Goal: Information Seeking & Learning: Learn about a topic

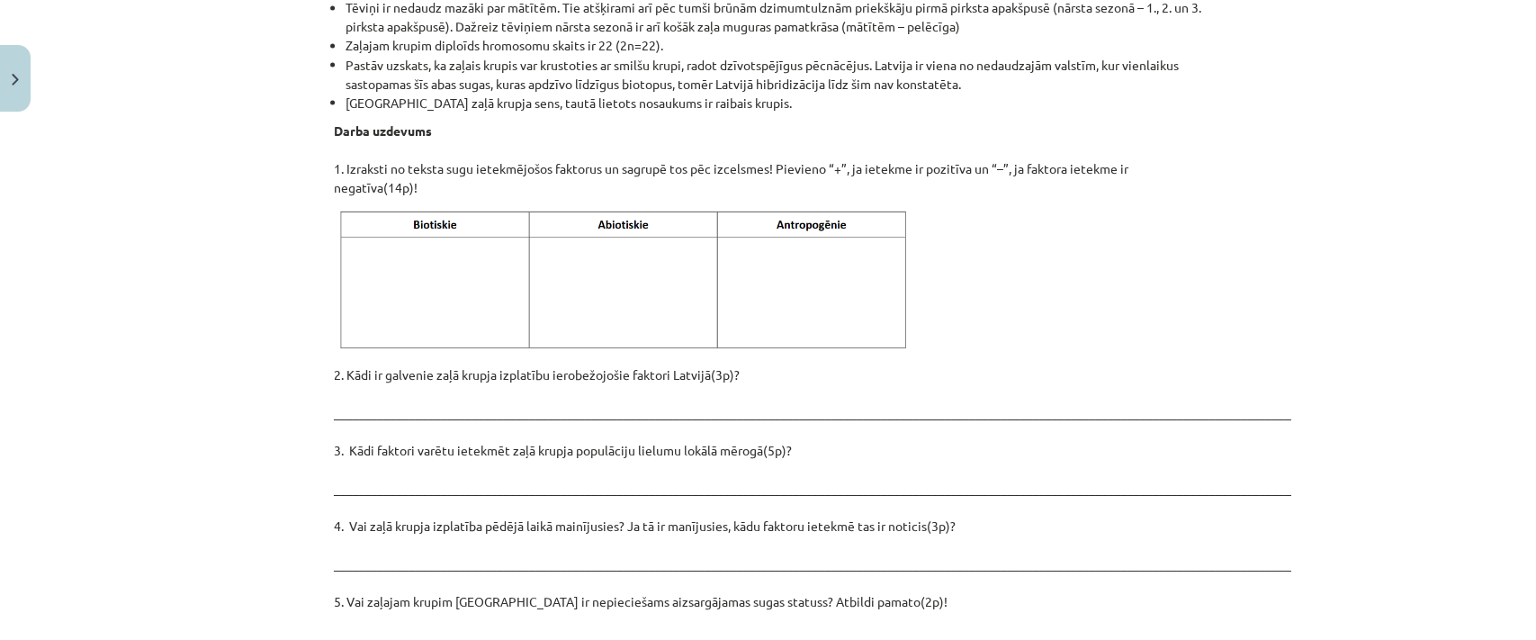
scroll to position [2578, 0]
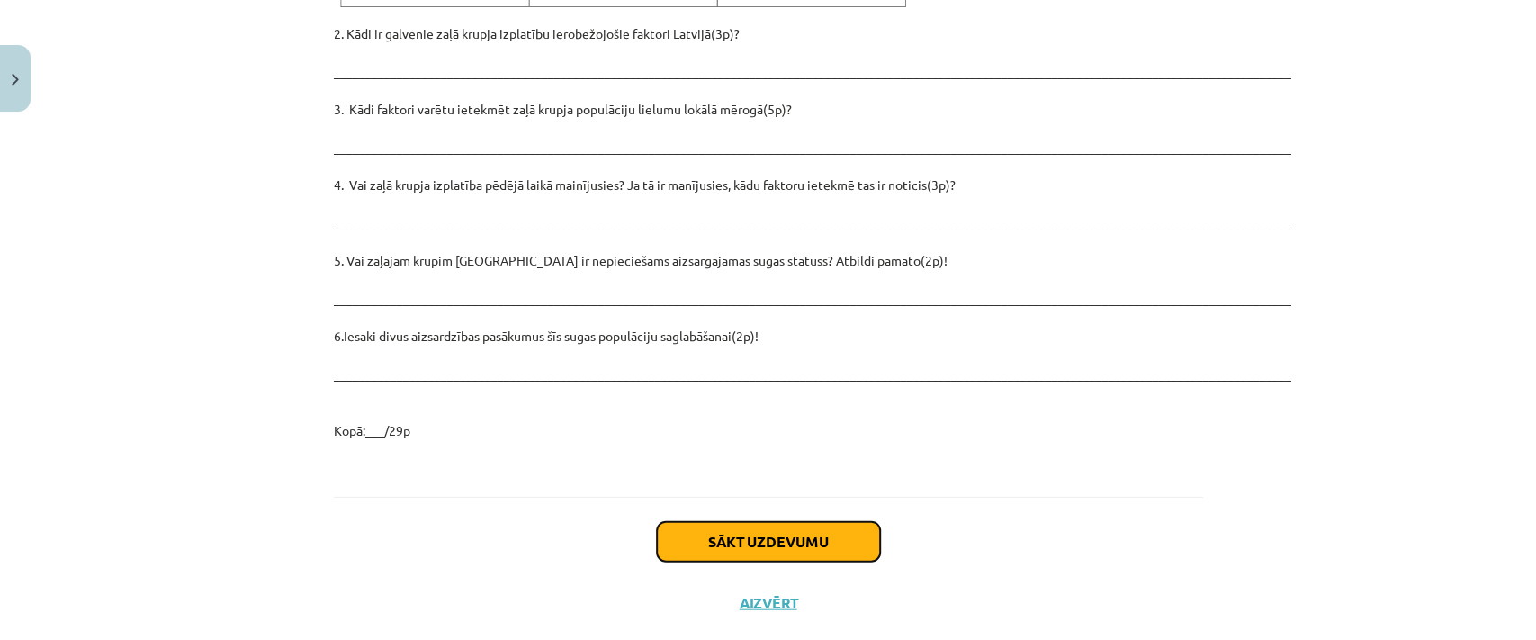
click at [817, 522] on button "Sākt uzdevumu" at bounding box center [768, 542] width 223 height 40
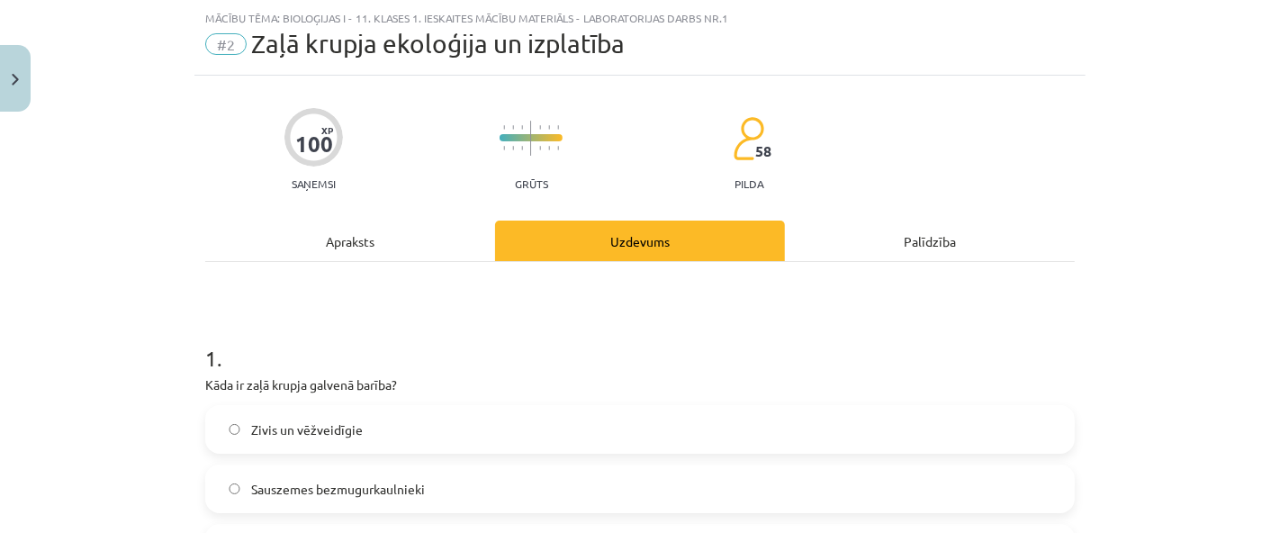
scroll to position [44, 0]
drag, startPoint x: 1535, startPoint y: 4, endPoint x: 879, endPoint y: 311, distance: 723.6
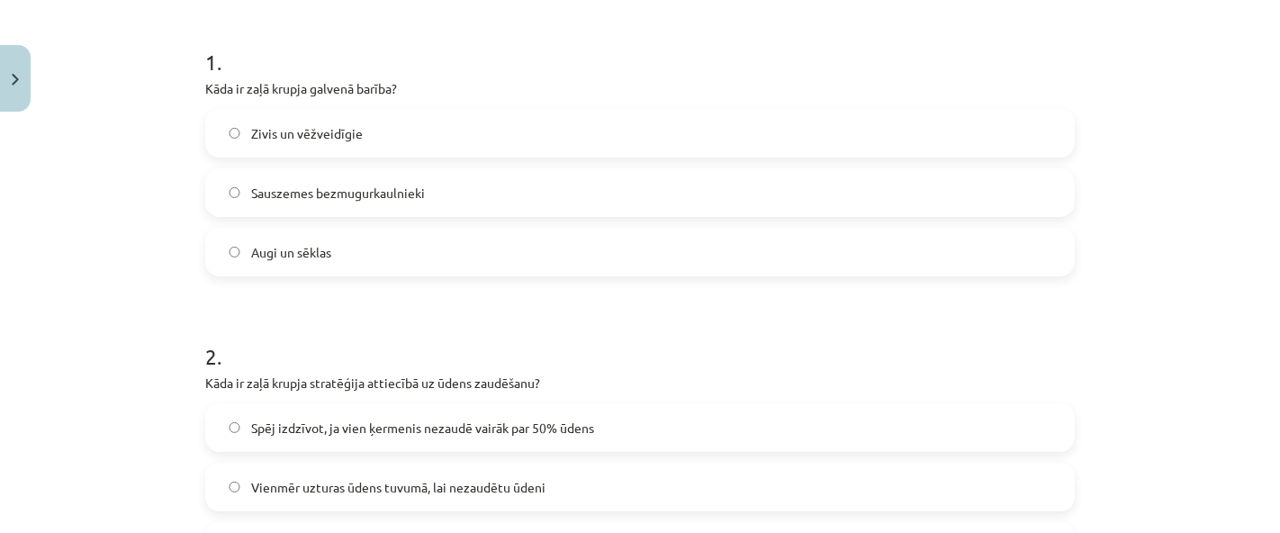
scroll to position [331, 0]
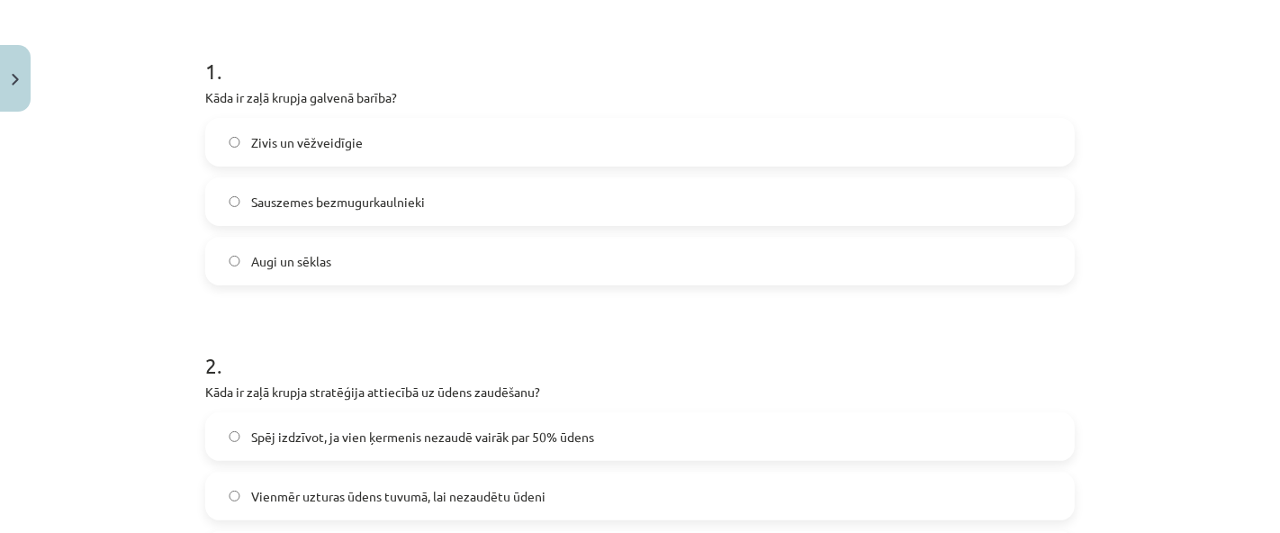
click at [340, 189] on label "Sauszemes bezmugurkaulnieki" at bounding box center [640, 201] width 866 height 45
click at [343, 150] on span "Zivis un vēžveidīgie" at bounding box center [307, 142] width 112 height 19
click at [354, 194] on span "Sauszemes bezmugurkaulnieki" at bounding box center [338, 202] width 174 height 19
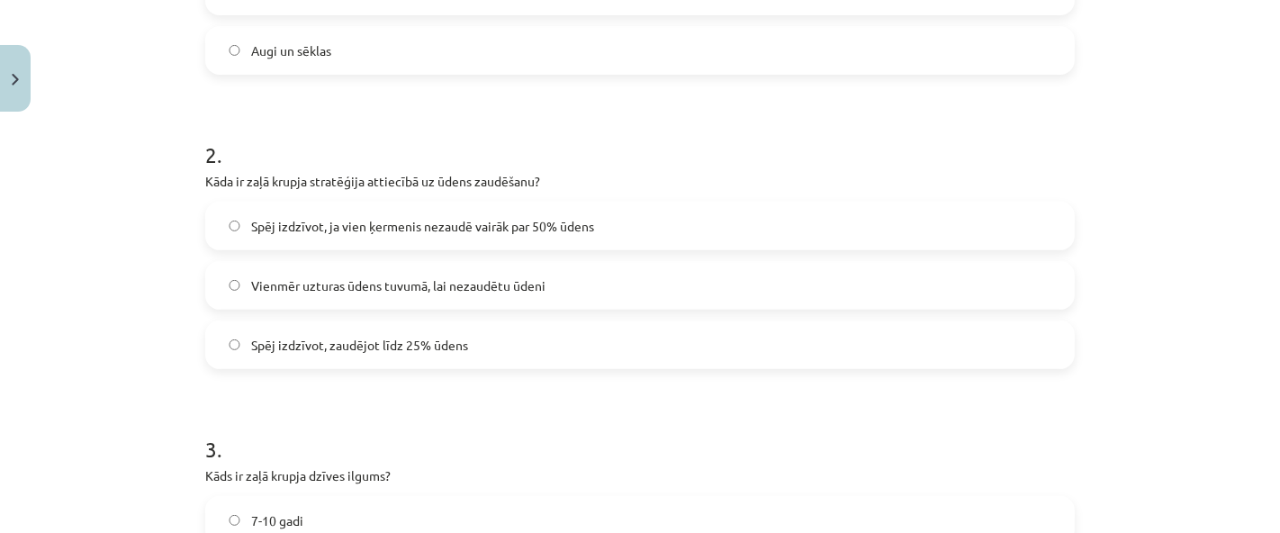
scroll to position [541, 0]
click at [421, 297] on label "Vienmēr uzturas ūdens tuvumā, lai nezaudētu ūdeni" at bounding box center [640, 286] width 866 height 45
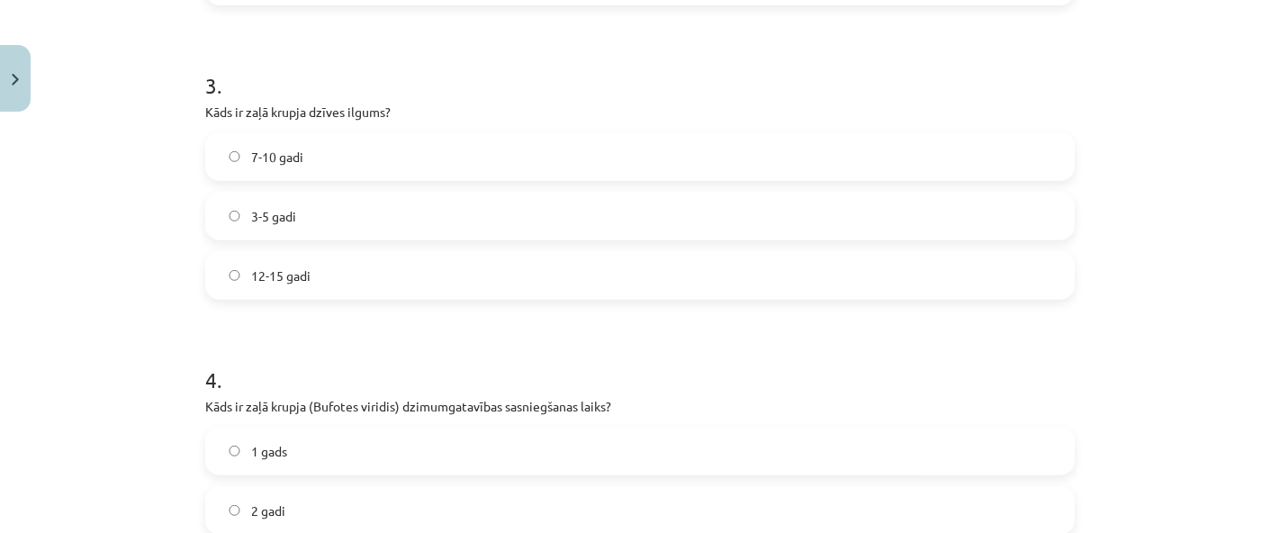
scroll to position [907, 0]
click at [331, 278] on label "12-15 gadi" at bounding box center [640, 273] width 866 height 45
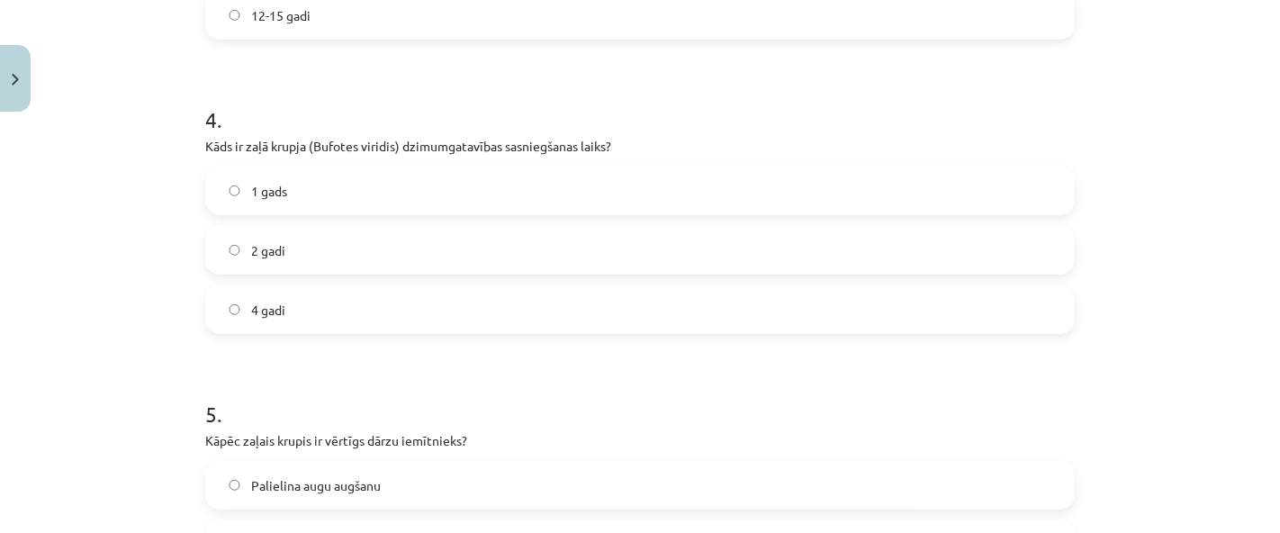
scroll to position [1171, 0]
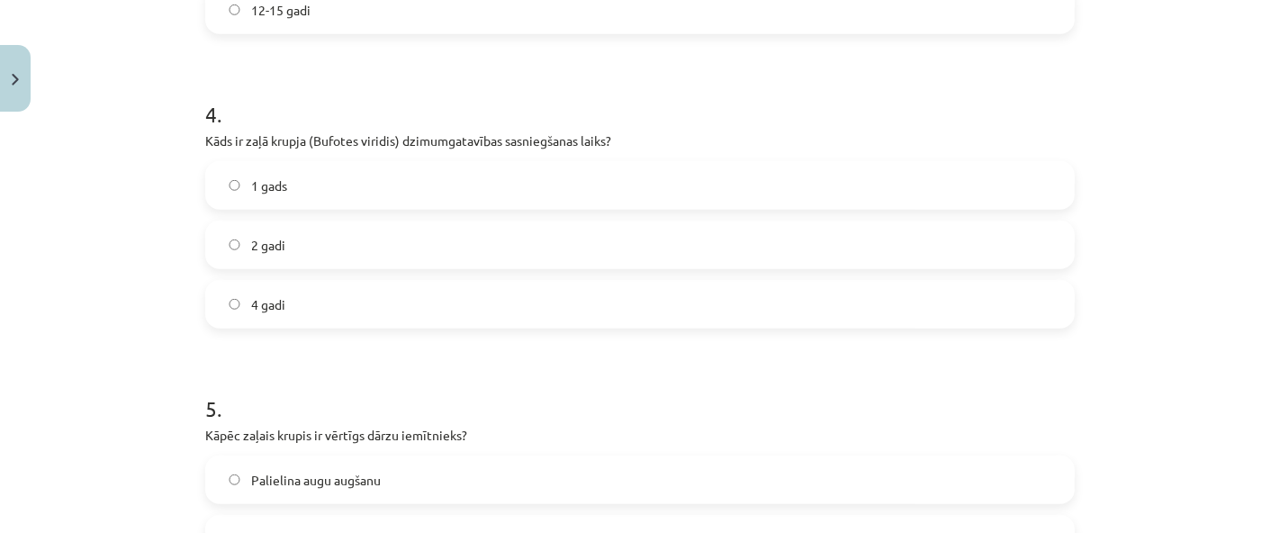
click at [349, 237] on label "2 gadi" at bounding box center [640, 244] width 866 height 45
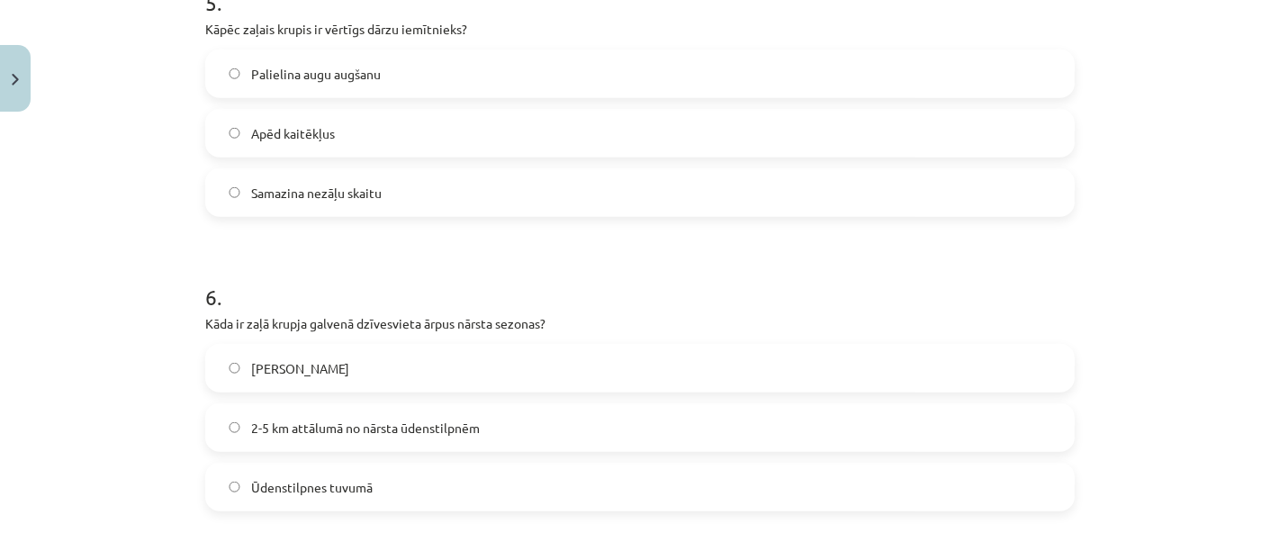
scroll to position [1576, 0]
click at [376, 129] on label "Apēd kaitēkļus" at bounding box center [640, 134] width 866 height 45
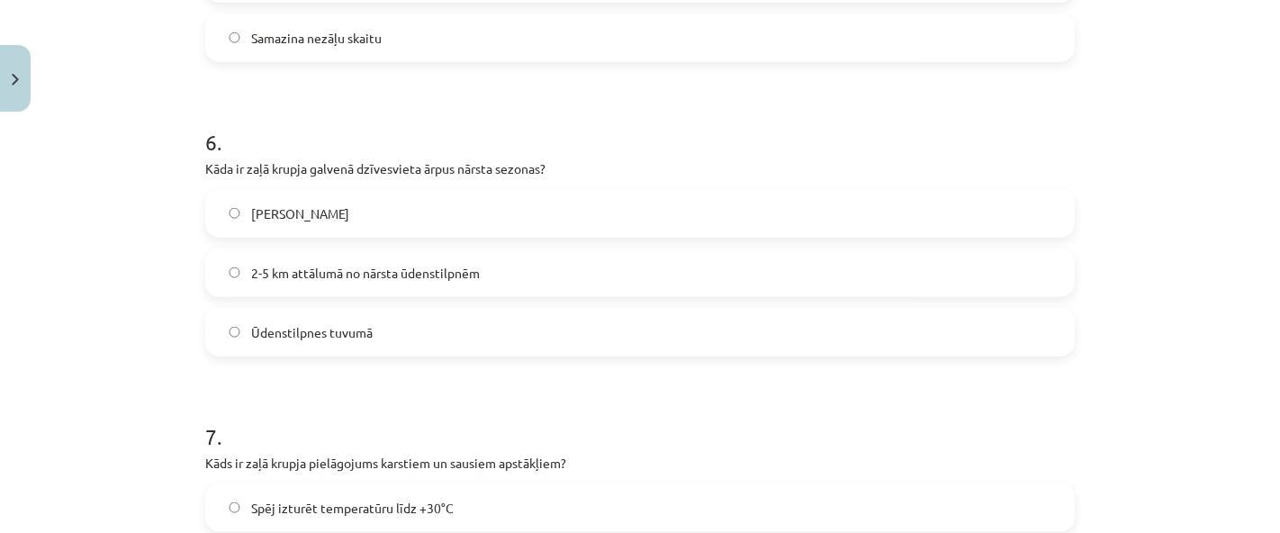
scroll to position [1740, 0]
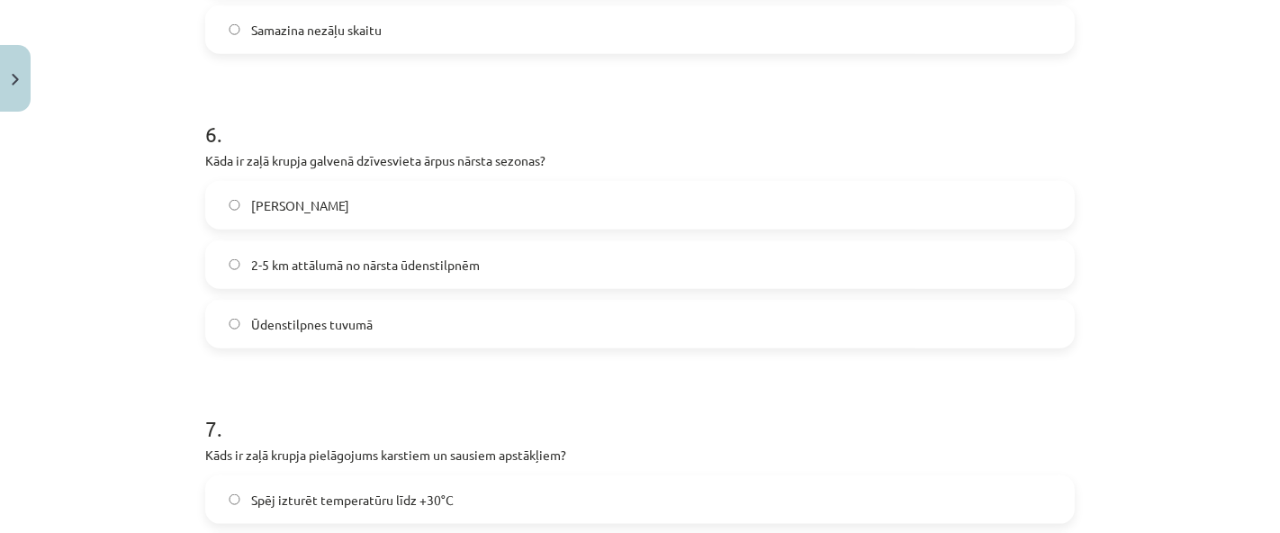
click at [356, 199] on label "Meža biezoknī" at bounding box center [640, 205] width 866 height 45
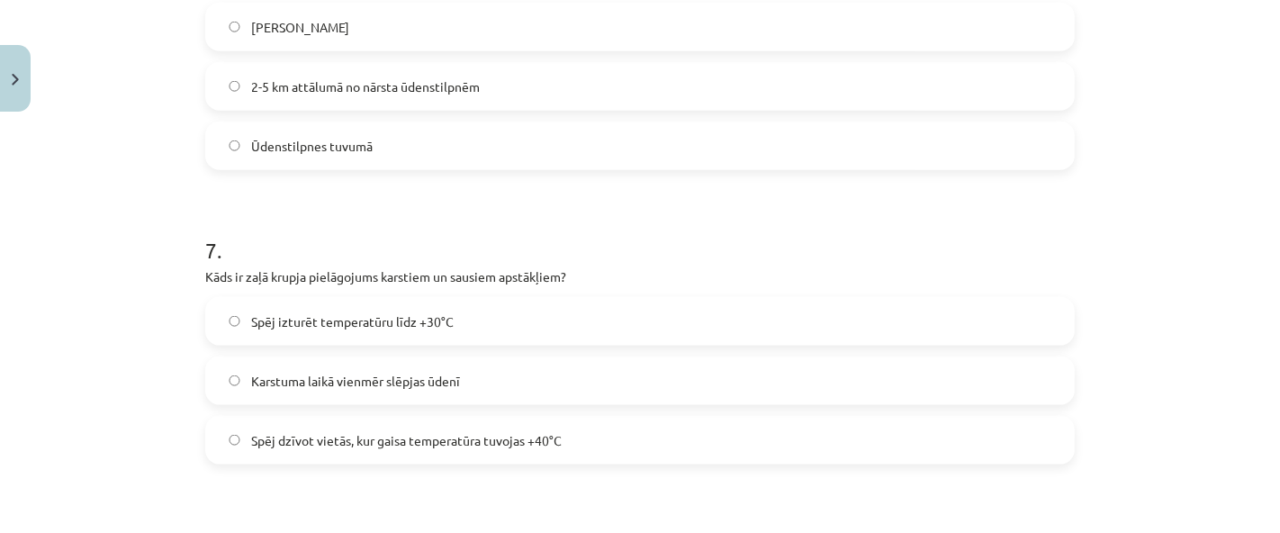
scroll to position [1918, 0]
click at [441, 439] on span "Spēj dzīvot vietās, kur gaisa temperatūra tuvojas +40°C" at bounding box center [406, 440] width 311 height 19
click at [439, 330] on label "Spēj izturēt temperatūru līdz +30°C" at bounding box center [640, 321] width 866 height 45
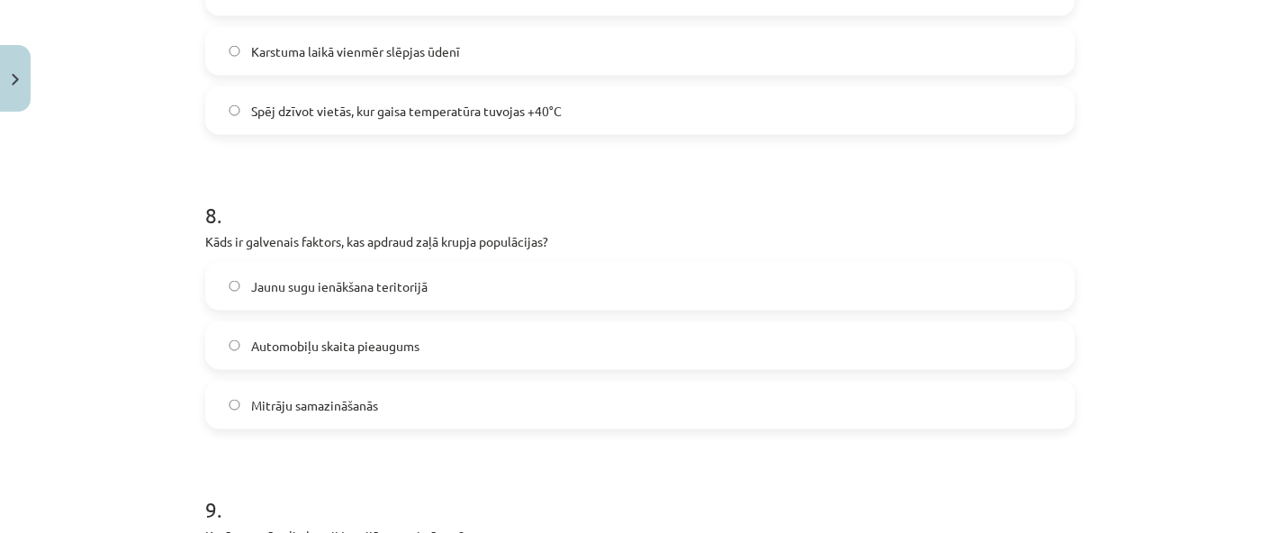
scroll to position [2299, 0]
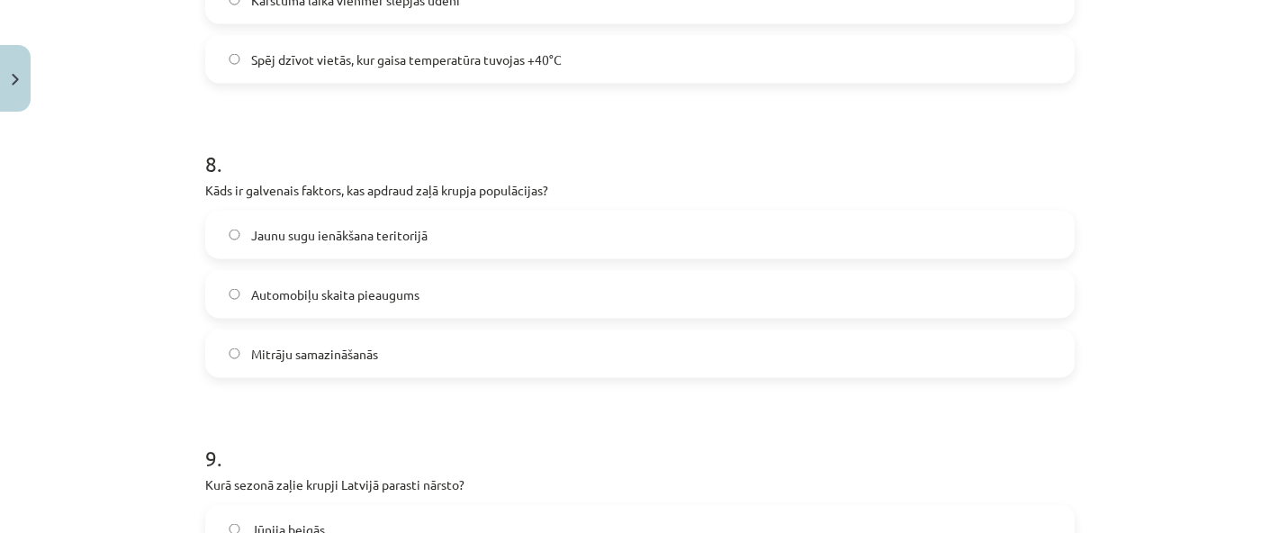
click at [380, 347] on label "Mitrāju samazināšanās" at bounding box center [640, 353] width 866 height 45
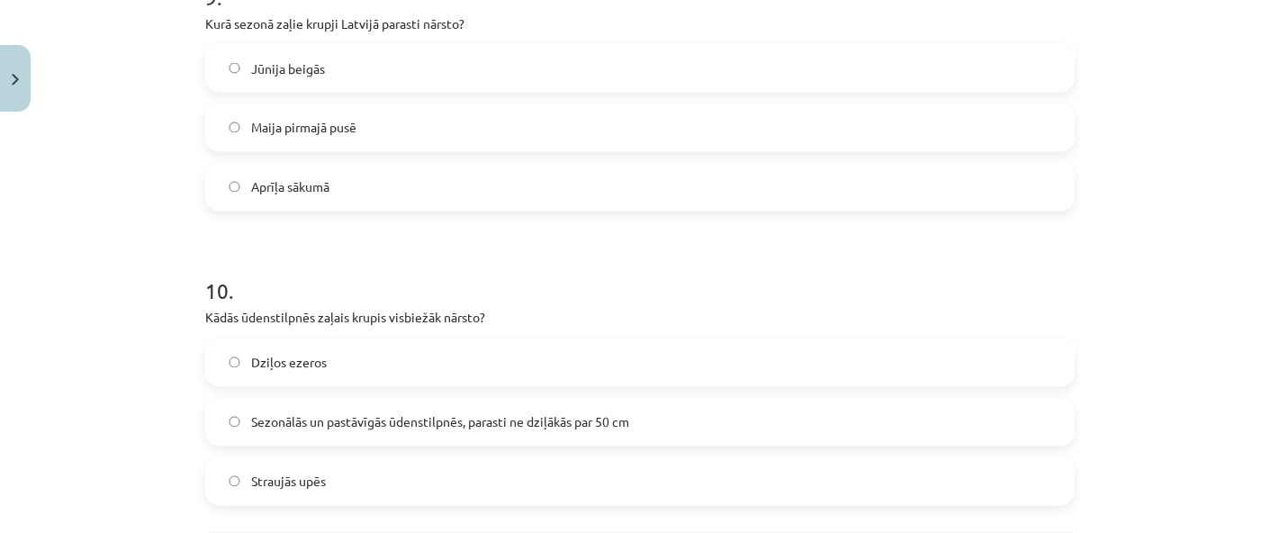
scroll to position [2772, 0]
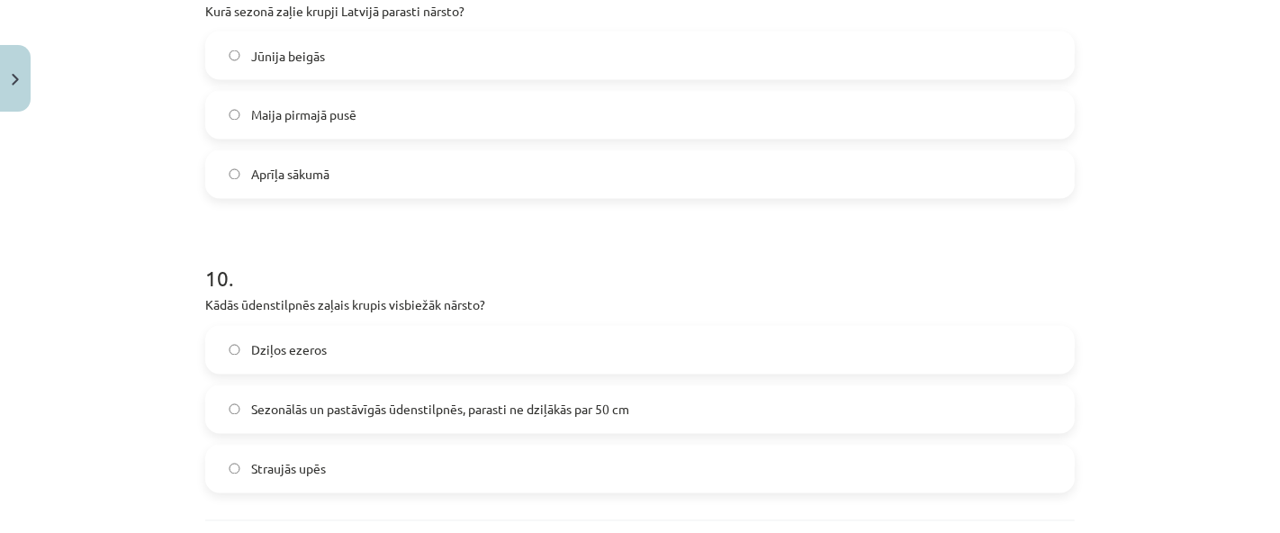
click at [445, 119] on label "Maija pirmajā pusē" at bounding box center [640, 115] width 866 height 45
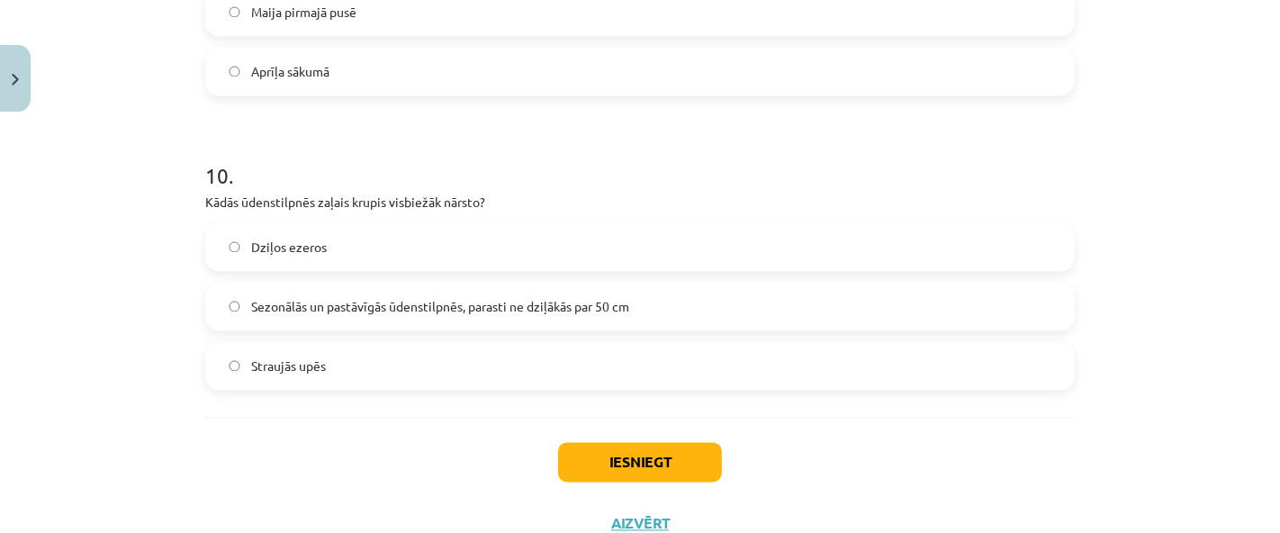
scroll to position [2906, 0]
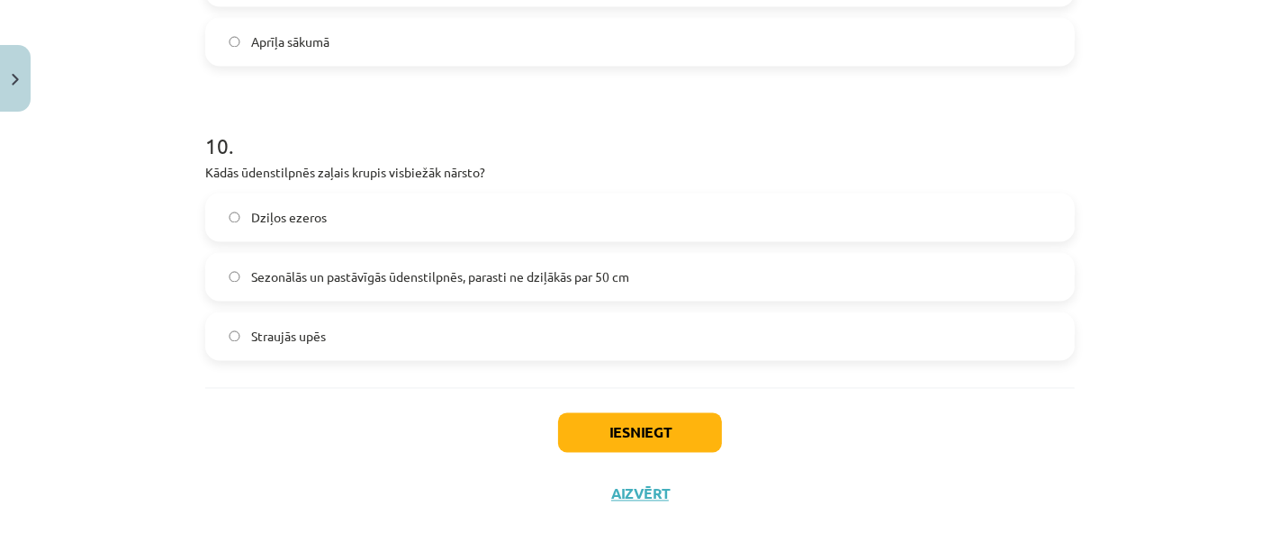
click at [415, 256] on label "Sezonālās un pastāvīgās ūdenstilpnēs, parasti ne dziļākās par 50 cm" at bounding box center [640, 276] width 866 height 45
click at [612, 423] on button "Iesniegt" at bounding box center [640, 432] width 164 height 40
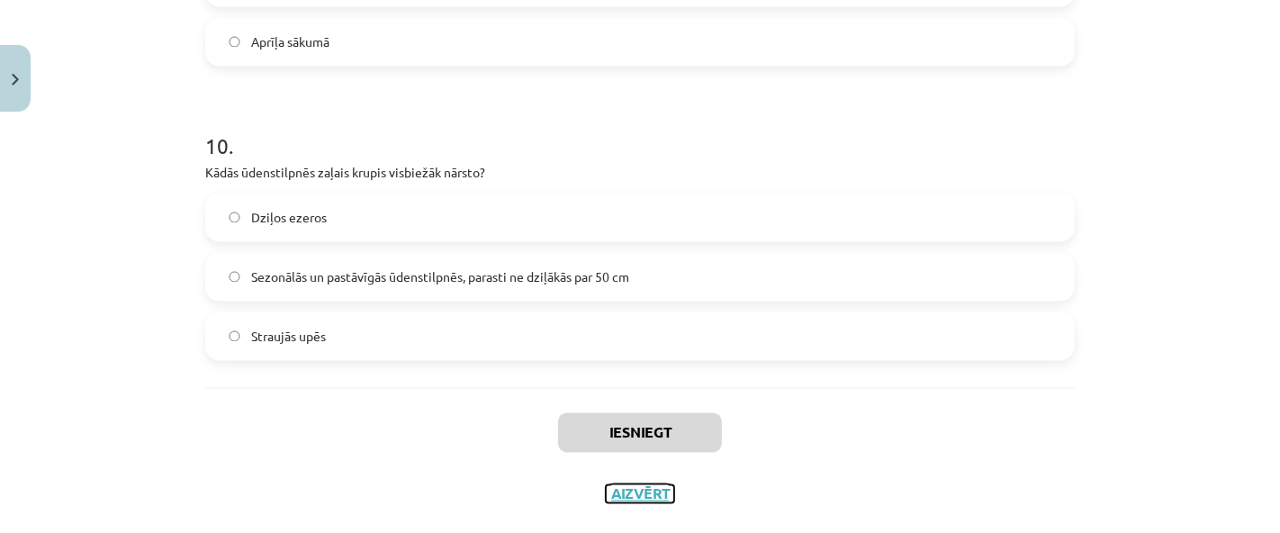
click at [613, 491] on div "Iesniegt Aizvērt" at bounding box center [640, 450] width 870 height 126
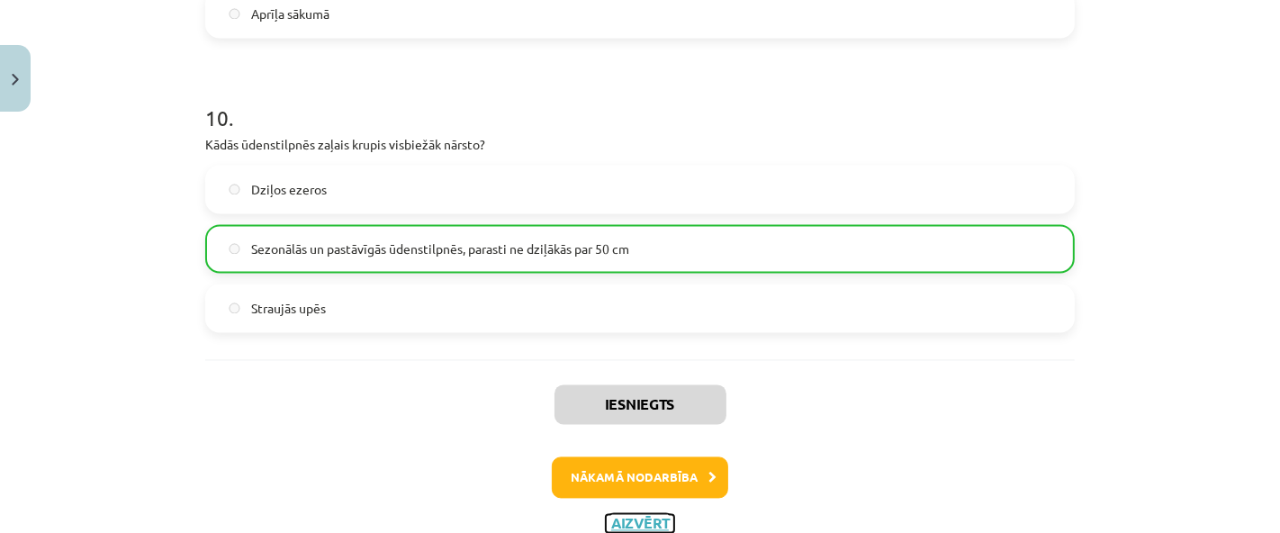
scroll to position [2934, 0]
click at [699, 465] on button "Nākamā nodarbība" at bounding box center [640, 475] width 176 height 41
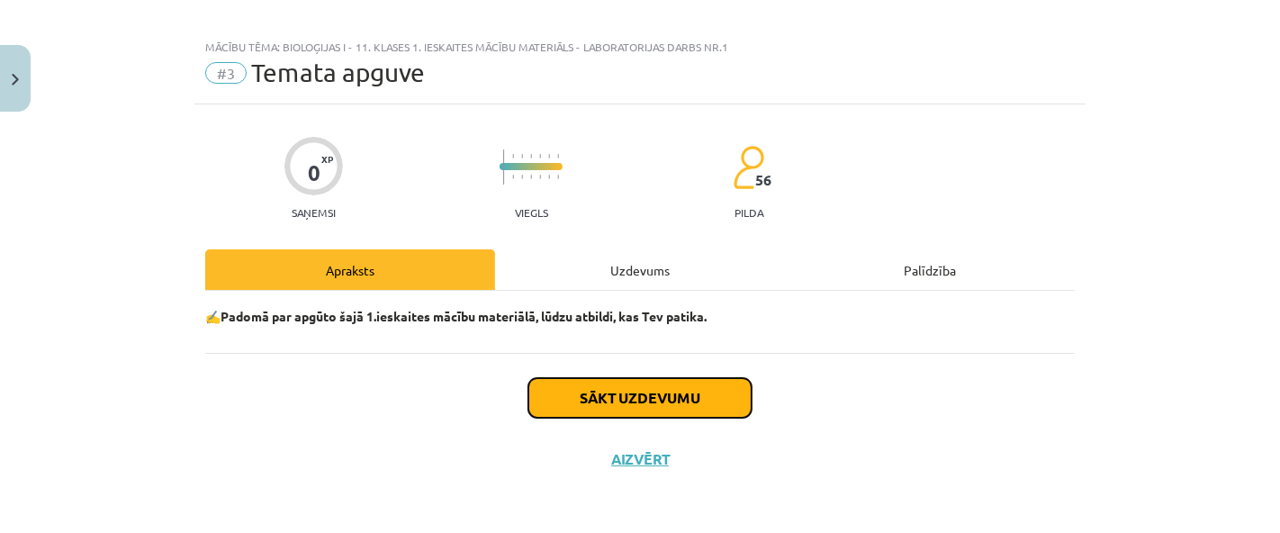
click at [647, 401] on button "Sākt uzdevumu" at bounding box center [639, 398] width 223 height 40
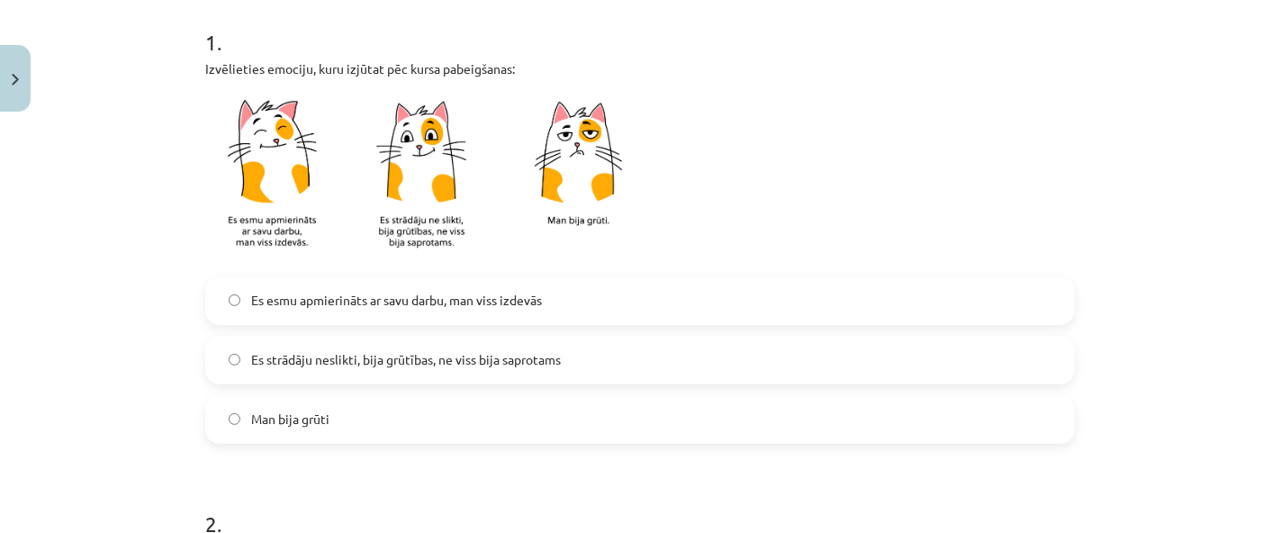
scroll to position [366, 0]
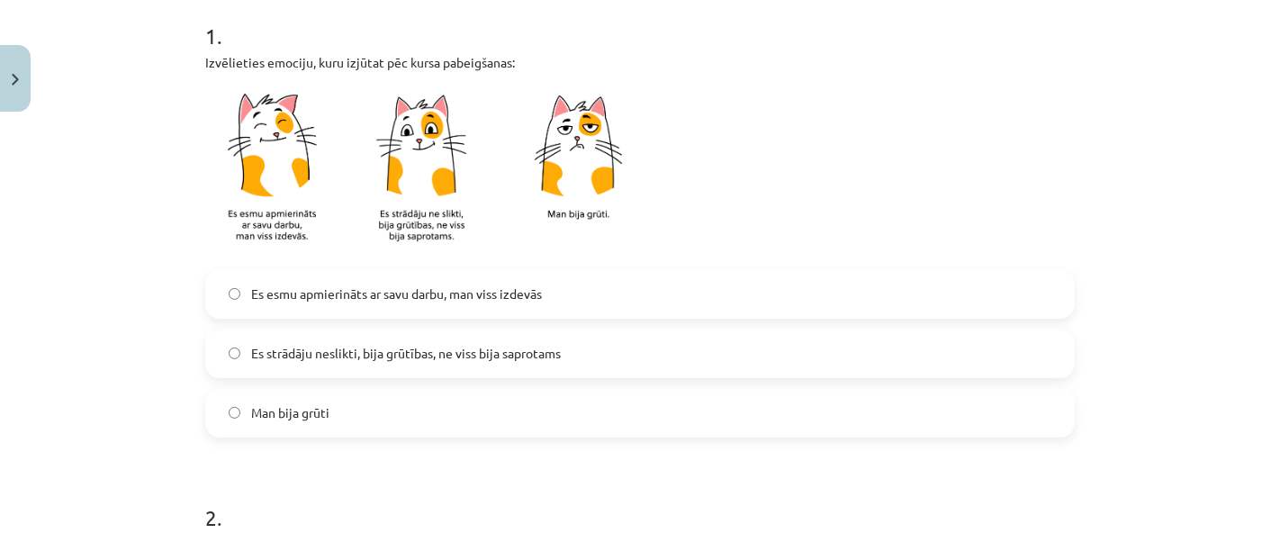
click at [348, 410] on label "Man bija grūti" at bounding box center [640, 413] width 866 height 45
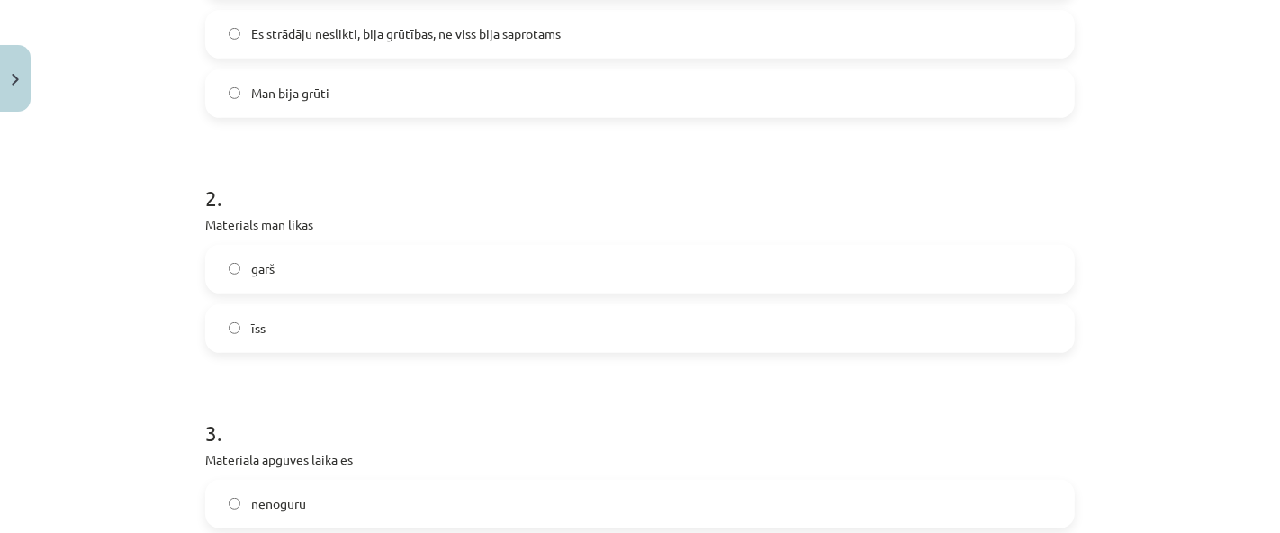
scroll to position [704, 0]
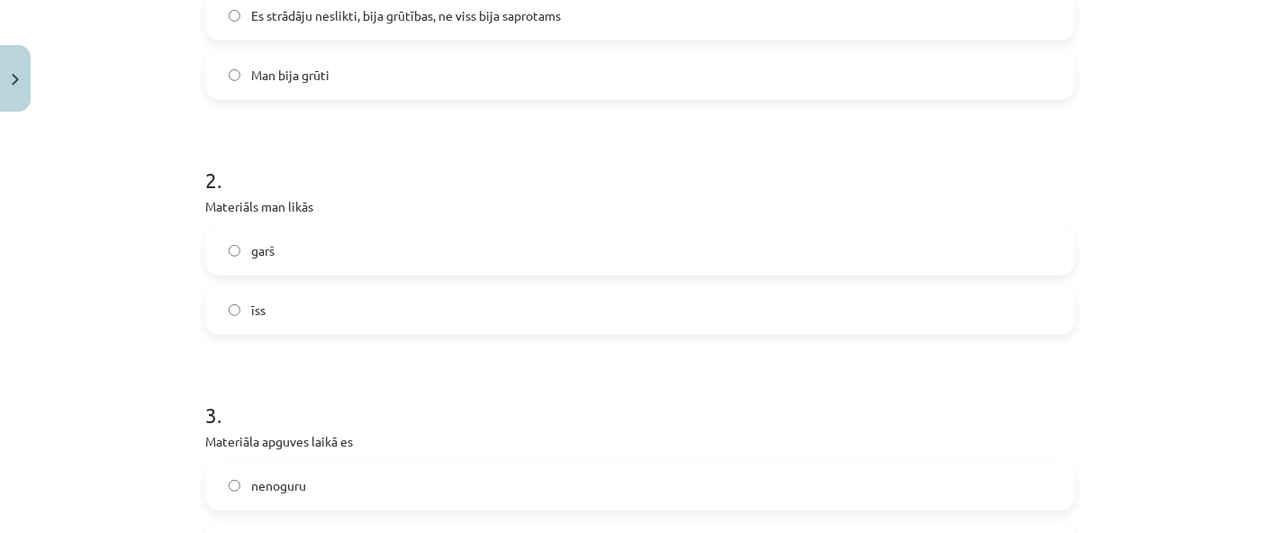
click at [877, 260] on label "garš" at bounding box center [640, 251] width 866 height 45
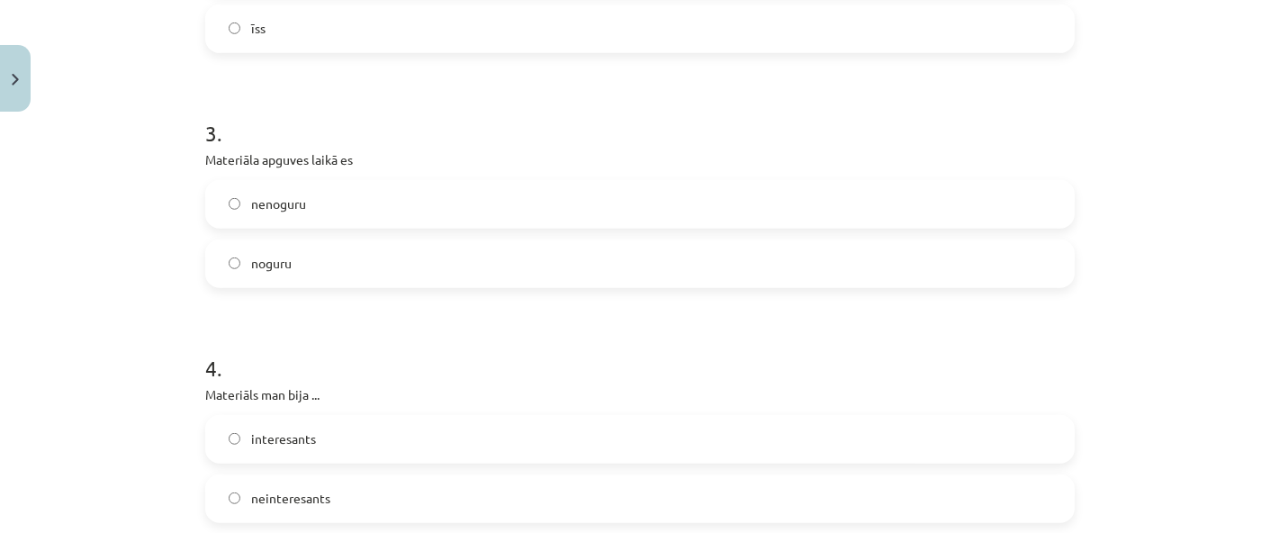
scroll to position [988, 0]
click at [888, 247] on label "noguru" at bounding box center [640, 261] width 866 height 45
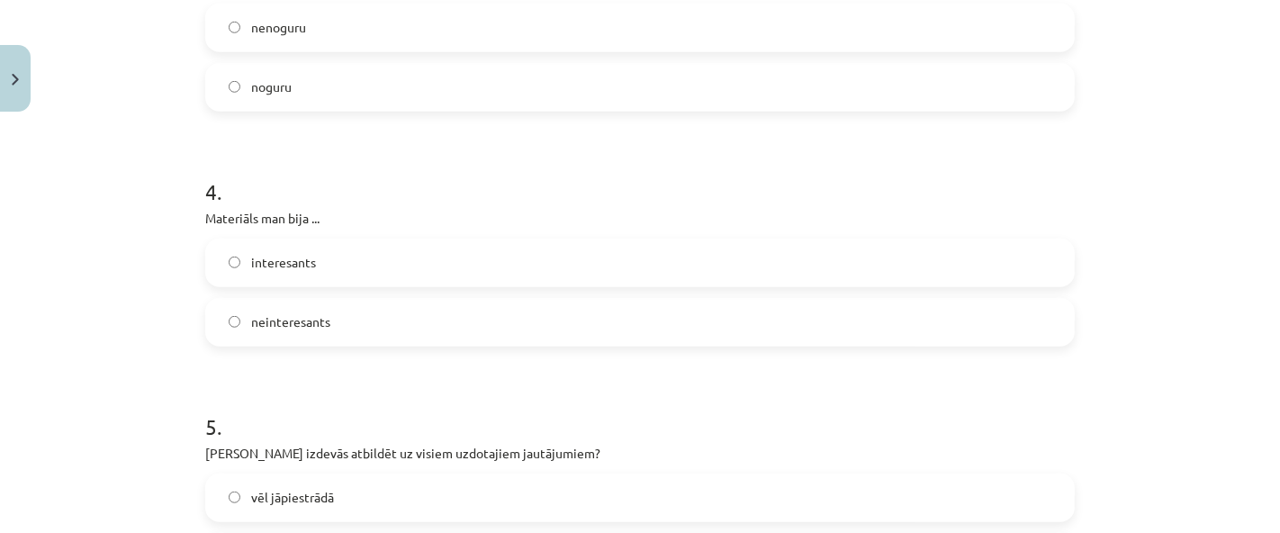
scroll to position [1176, 0]
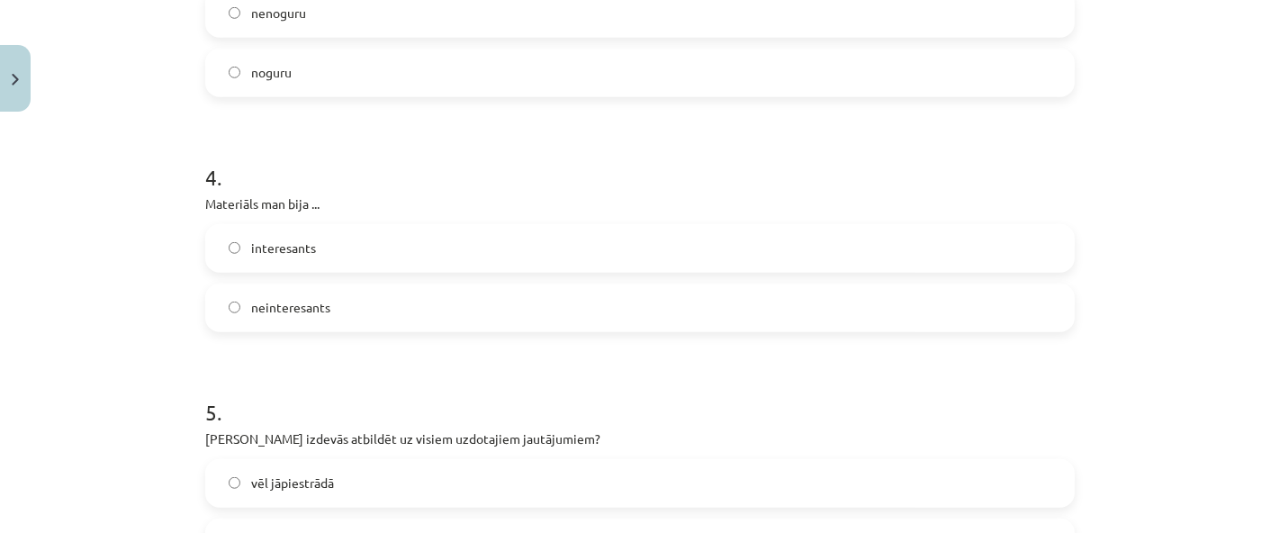
click at [899, 295] on label "neinteresants" at bounding box center [640, 307] width 866 height 45
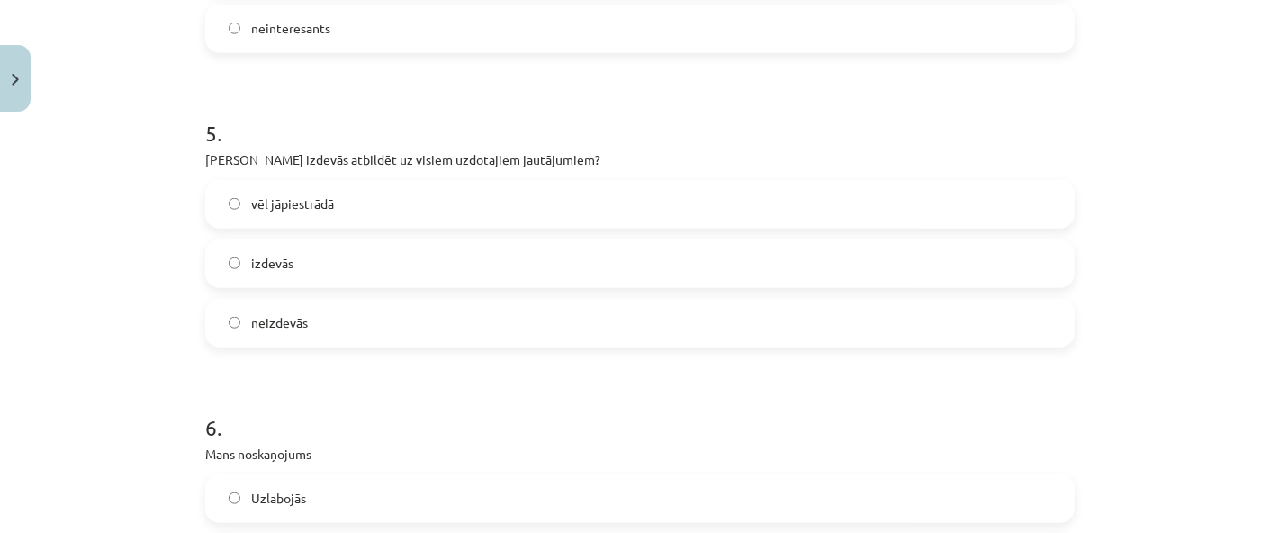
scroll to position [1458, 0]
click at [751, 187] on label "vēl jāpiestrādā" at bounding box center [640, 201] width 866 height 45
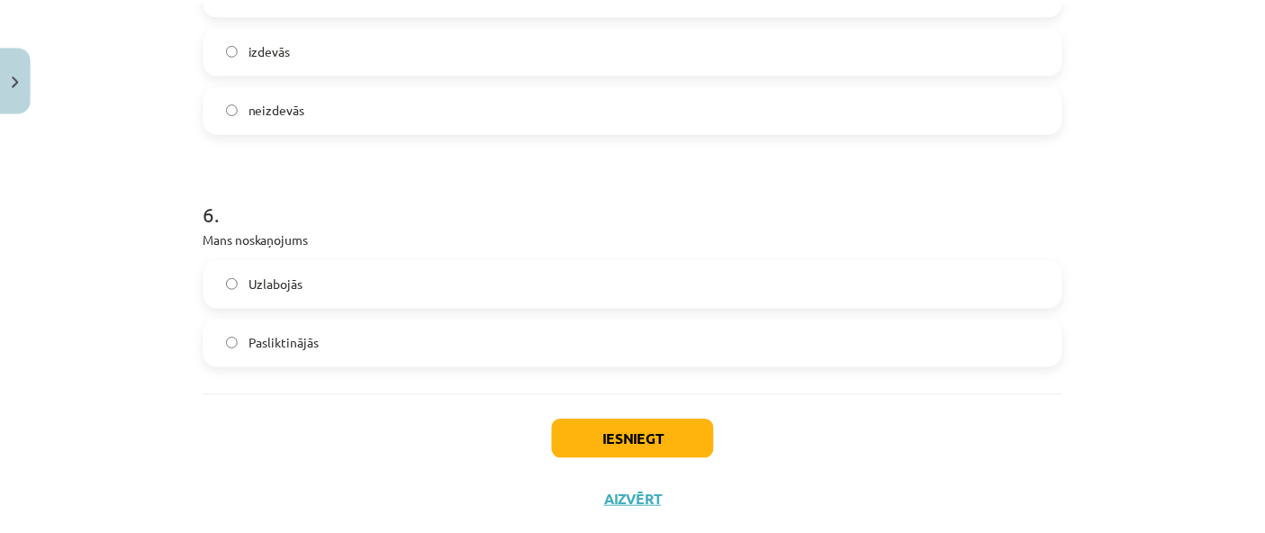
scroll to position [1709, 0]
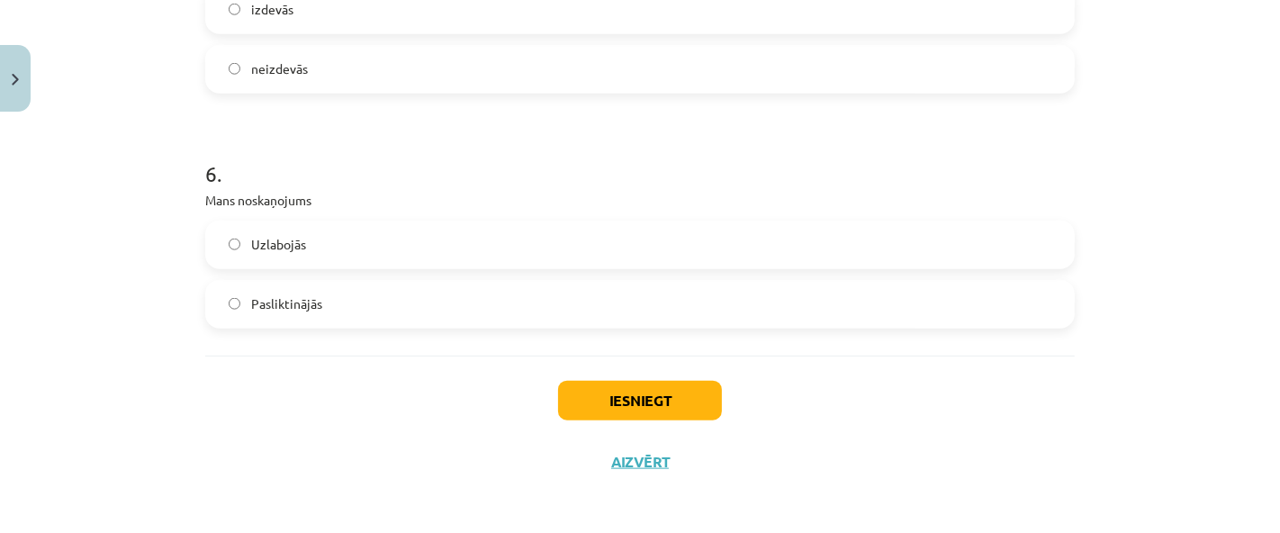
click at [738, 296] on label "Pasliktinājās" at bounding box center [640, 304] width 866 height 45
click at [658, 388] on button "Iesniegt" at bounding box center [640, 401] width 164 height 40
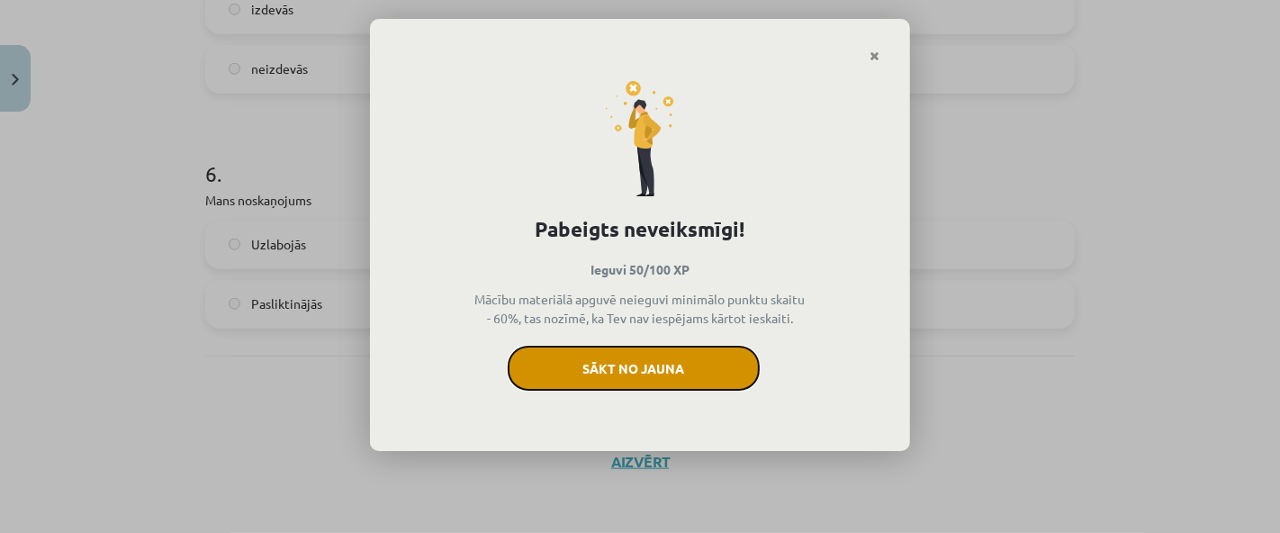
click at [658, 371] on button "Sākt no jauna" at bounding box center [634, 368] width 252 height 45
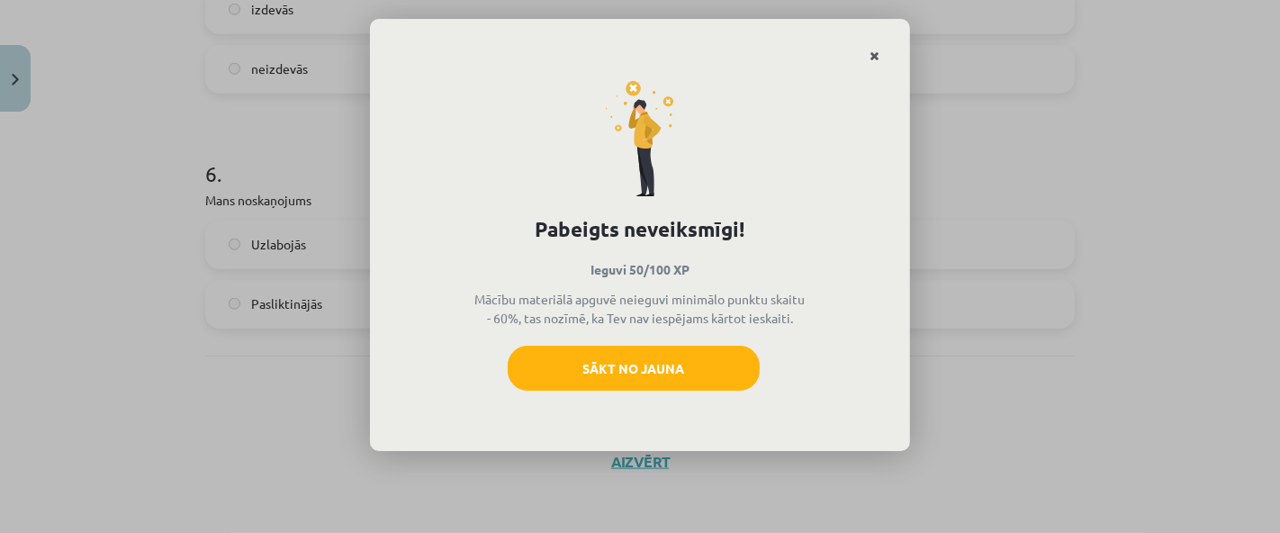
click at [874, 52] on icon "Close" at bounding box center [875, 56] width 10 height 13
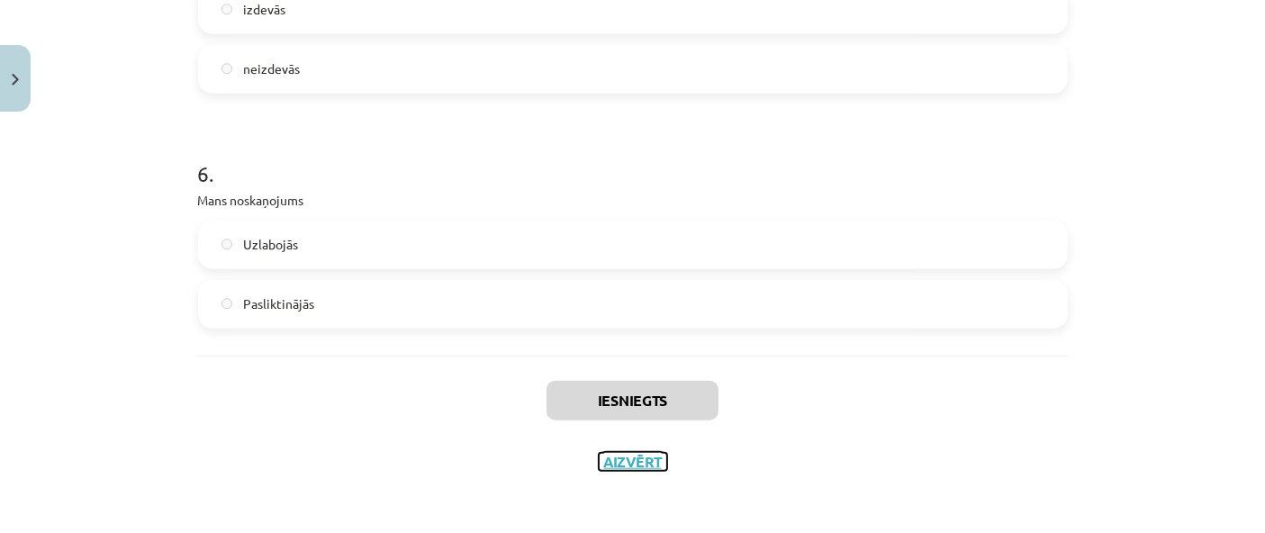
click at [609, 461] on button "Aizvērt" at bounding box center [633, 462] width 68 height 18
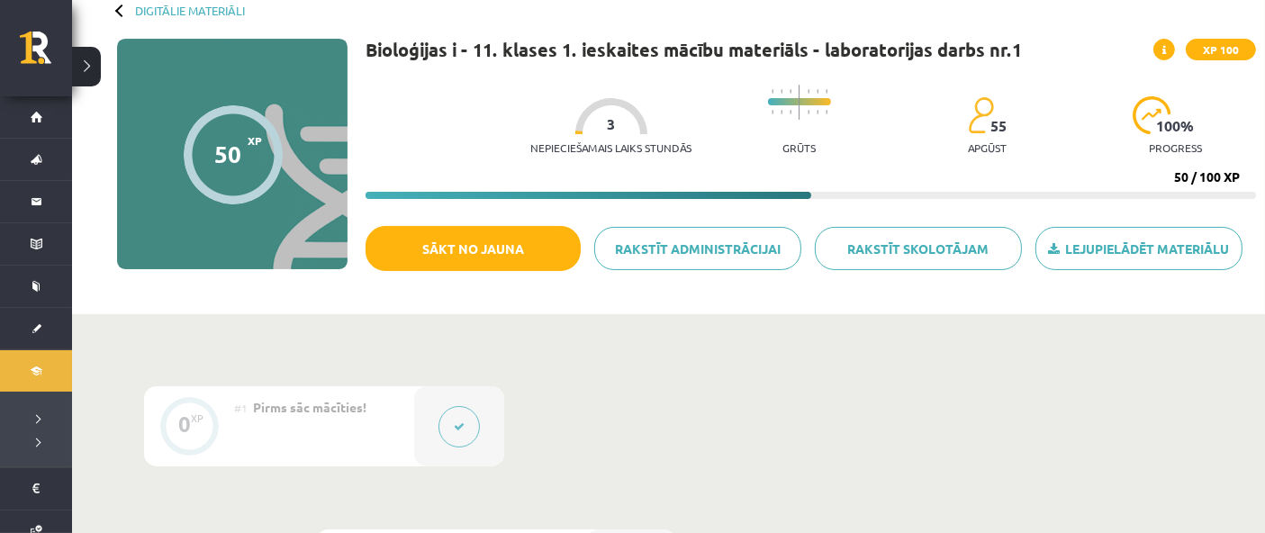
scroll to position [95, 0]
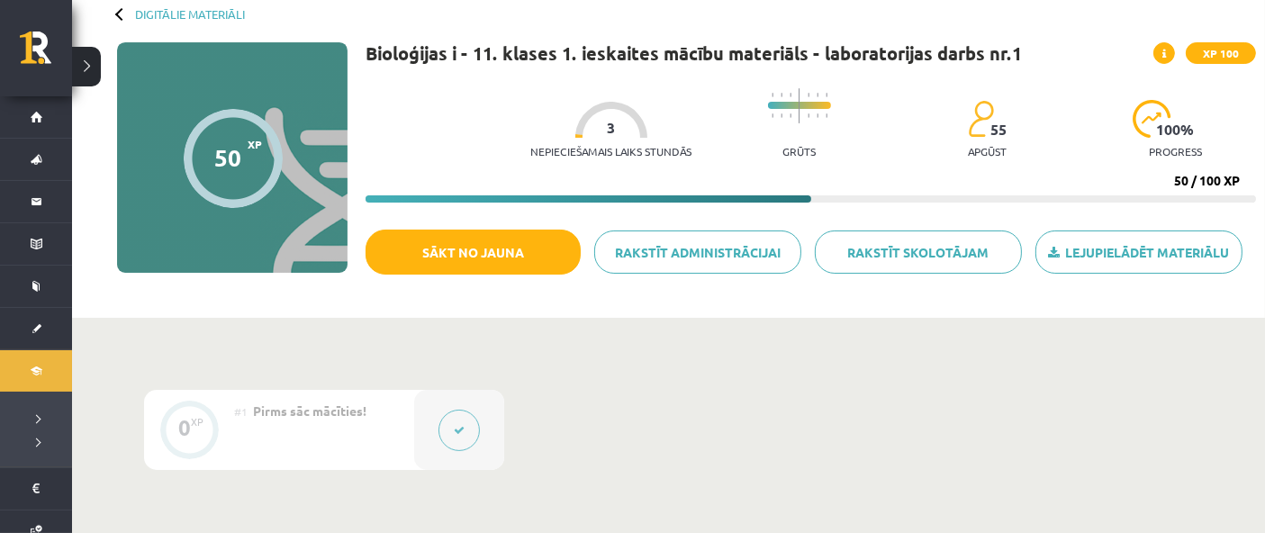
click at [116, 14] on div at bounding box center [121, 13] width 13 height 13
click at [121, 11] on div at bounding box center [121, 13] width 13 height 13
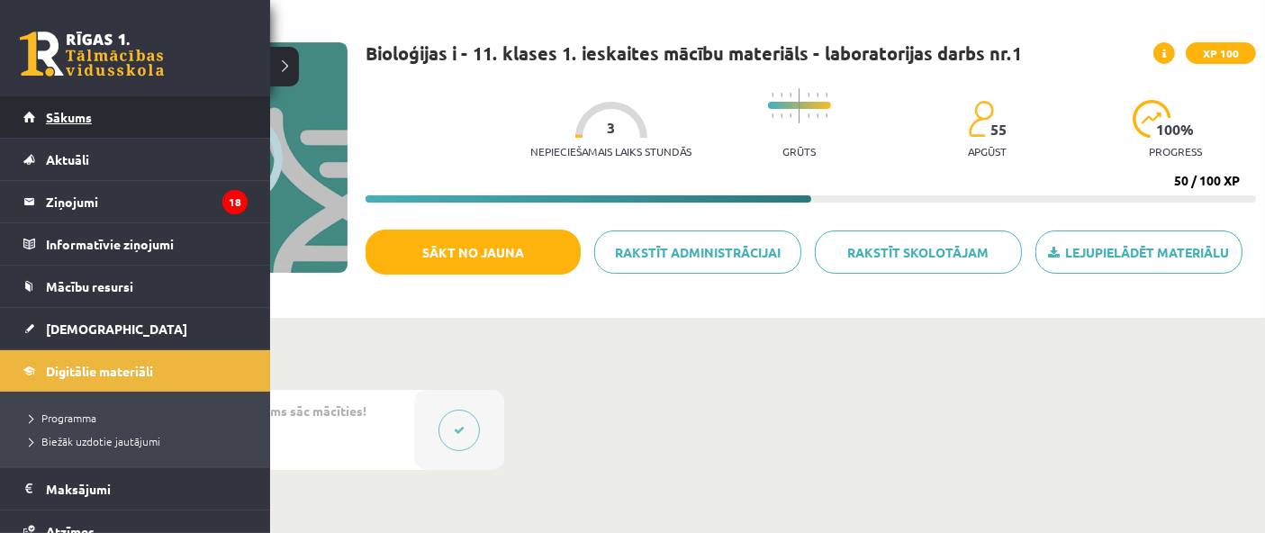
click at [46, 128] on link "Sākums" at bounding box center [135, 116] width 224 height 41
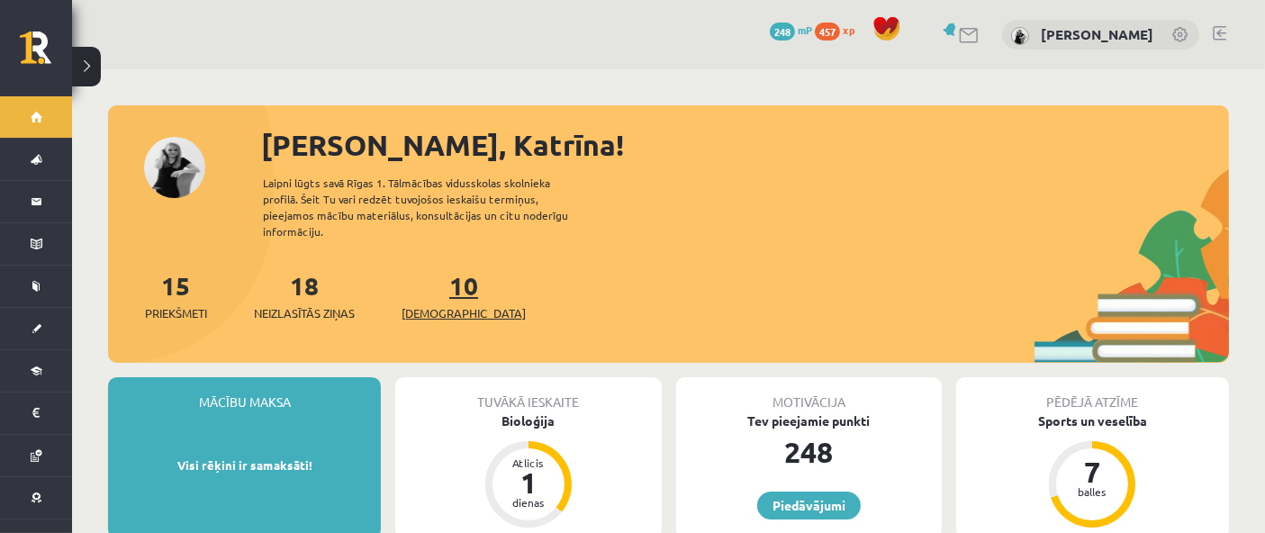
click at [442, 286] on div "10 Ieskaites" at bounding box center [463, 294] width 124 height 56
click at [430, 281] on link "10 Ieskaites" at bounding box center [463, 295] width 124 height 53
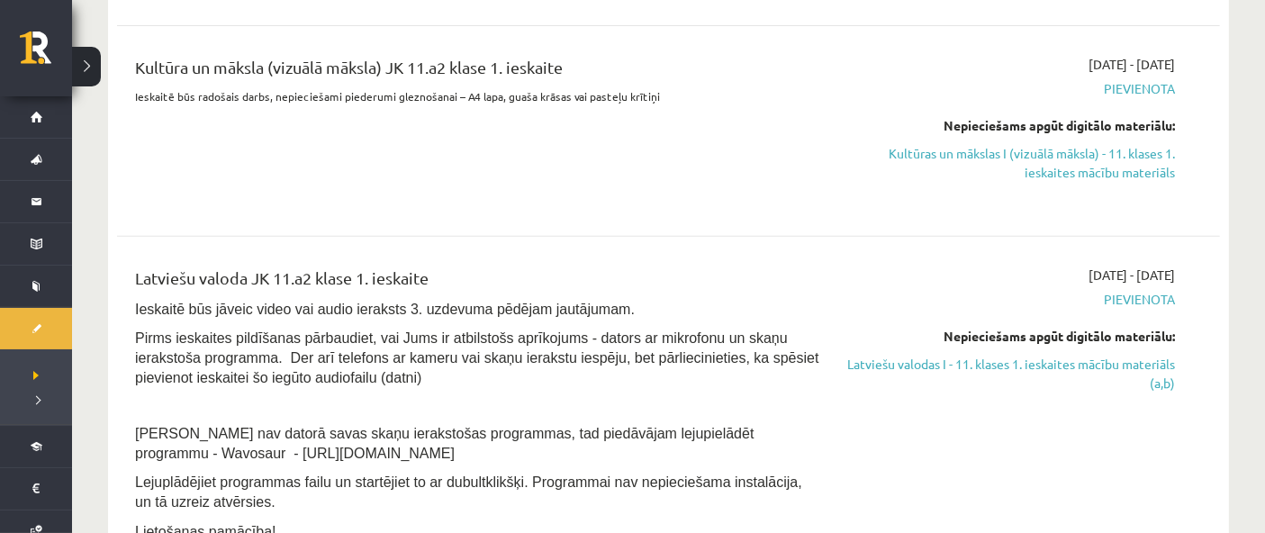
scroll to position [652, 0]
